Goal: Task Accomplishment & Management: Manage account settings

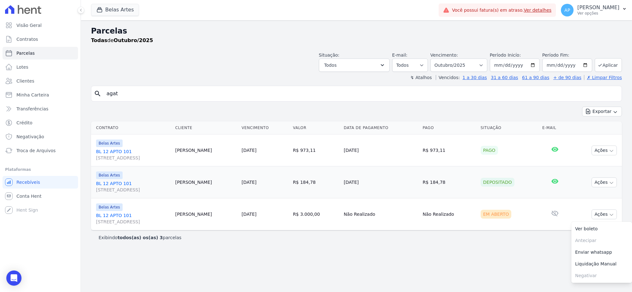
select select
click at [24, 197] on span "Conta Hent" at bounding box center [28, 196] width 25 height 6
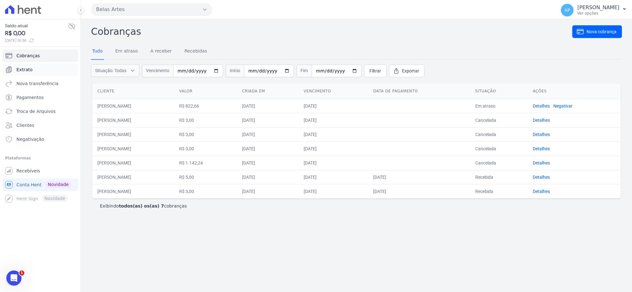
click at [30, 70] on span "Extrato" at bounding box center [24, 69] width 16 height 6
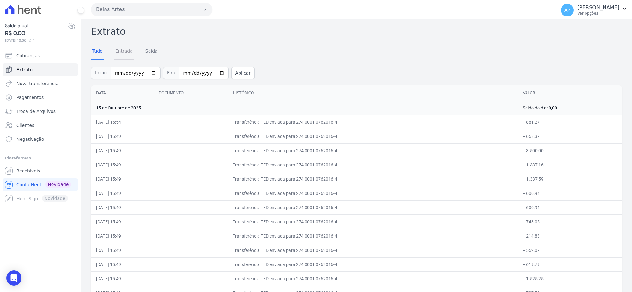
click at [123, 52] on link "Entrada" at bounding box center [124, 51] width 20 height 16
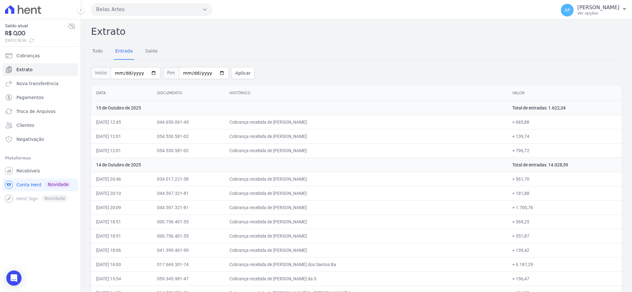
scroll to position [524, 0]
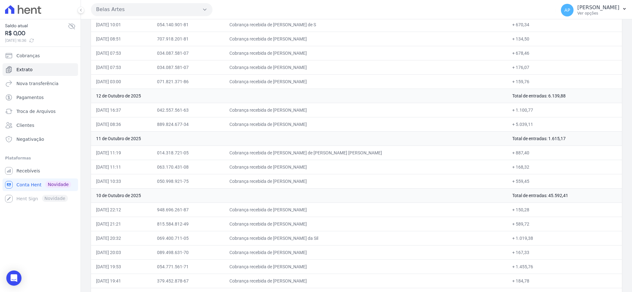
drag, startPoint x: 294, startPoint y: 157, endPoint x: 342, endPoint y: 157, distance: 47.4
click at [342, 157] on td "Cobrança recebida de Eduardo Paz de Arruda Osmar" at bounding box center [365, 152] width 283 height 14
click at [401, 169] on td "Cobrança recebida de Gisele Campos Costa" at bounding box center [365, 167] width 283 height 14
click at [507, 156] on td "+ 887,40" at bounding box center [564, 152] width 115 height 14
drag, startPoint x: 96, startPoint y: 154, endPoint x: 522, endPoint y: 155, distance: 425.8
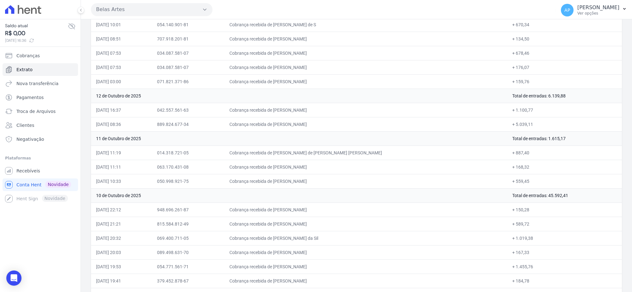
click at [522, 155] on tr "11/10/2025, 11:19 014.318.721-05 Cobrança recebida de Eduardo Paz de Arruda Osm…" at bounding box center [356, 152] width 531 height 14
copy tr "11/10/2025, 11:19 014.318.721-05 Cobrança recebida de Eduardo Paz de Arruda Osm…"
